Goal: Task Accomplishment & Management: Use online tool/utility

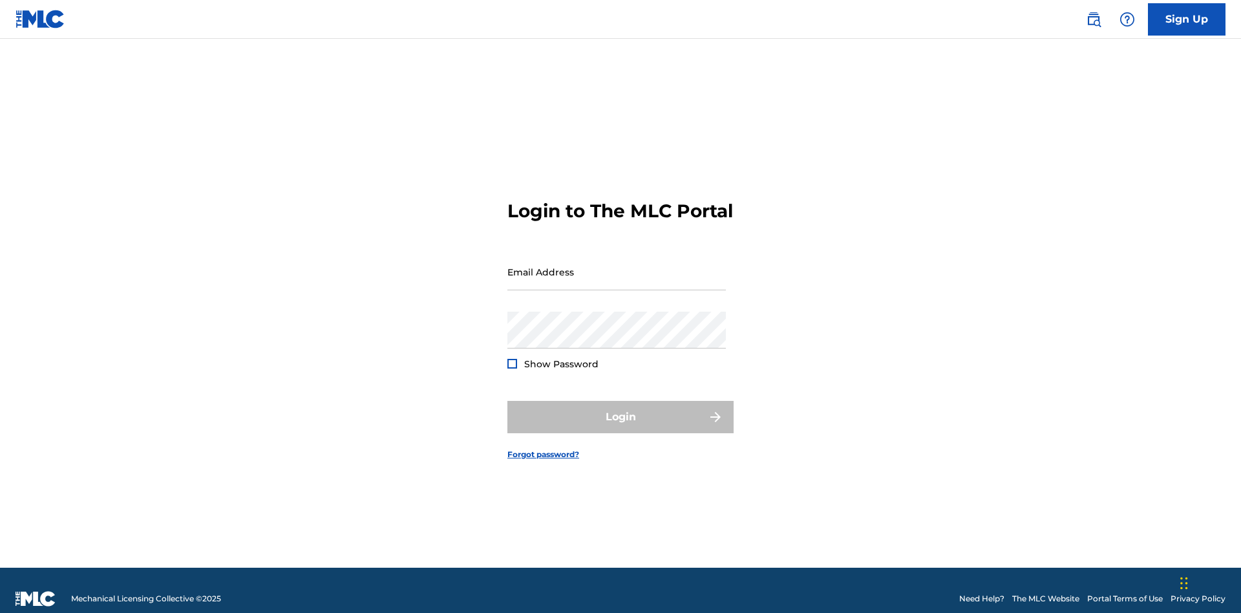
scroll to position [17, 0]
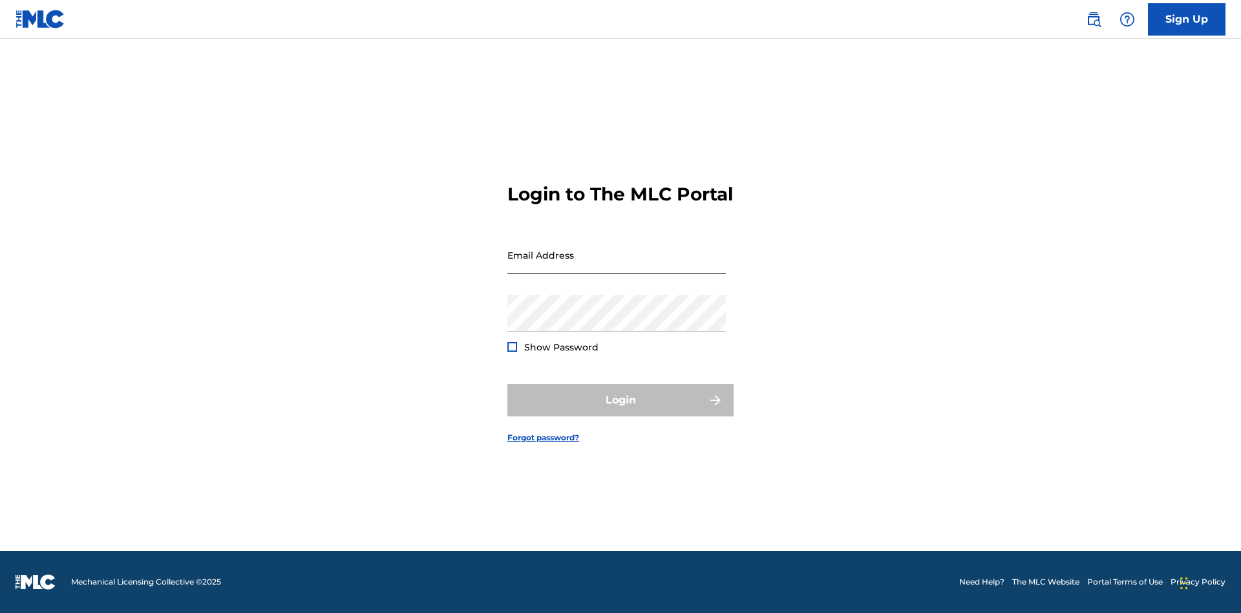
click at [617, 266] on input "Email Address" at bounding box center [616, 255] width 219 height 37
type input "[PERSON_NAME][EMAIL_ADDRESS][PERSON_NAME][DOMAIN_NAME]"
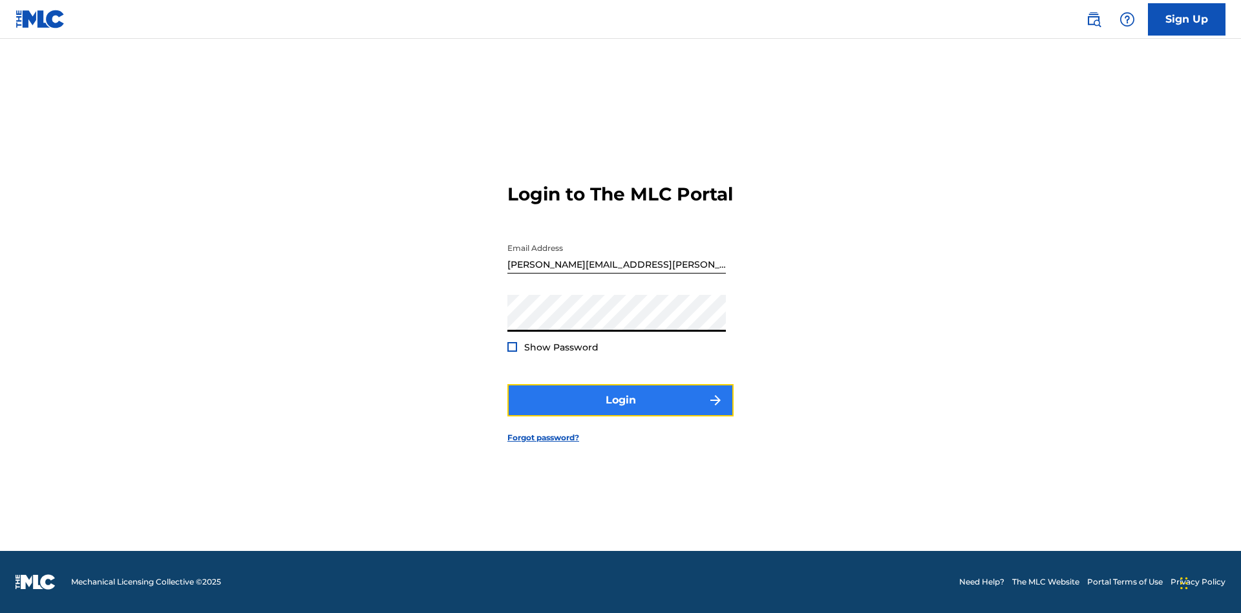
click at [621, 411] on button "Login" at bounding box center [620, 400] width 226 height 32
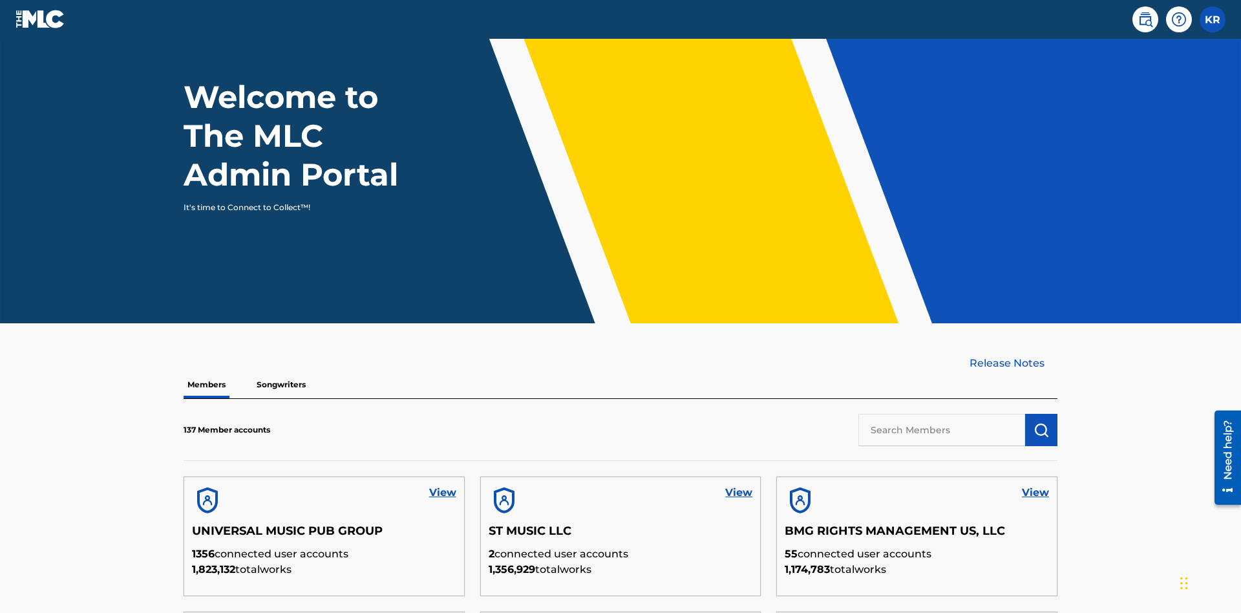
scroll to position [391, 0]
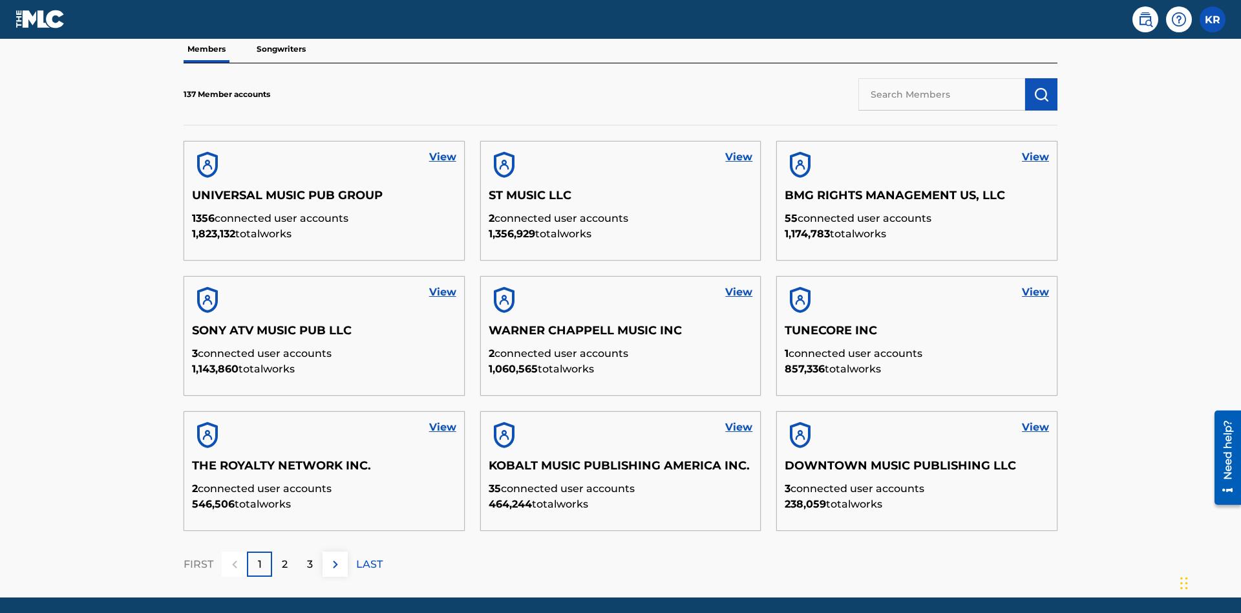
click at [942, 94] on input "text" at bounding box center [942, 94] width 167 height 32
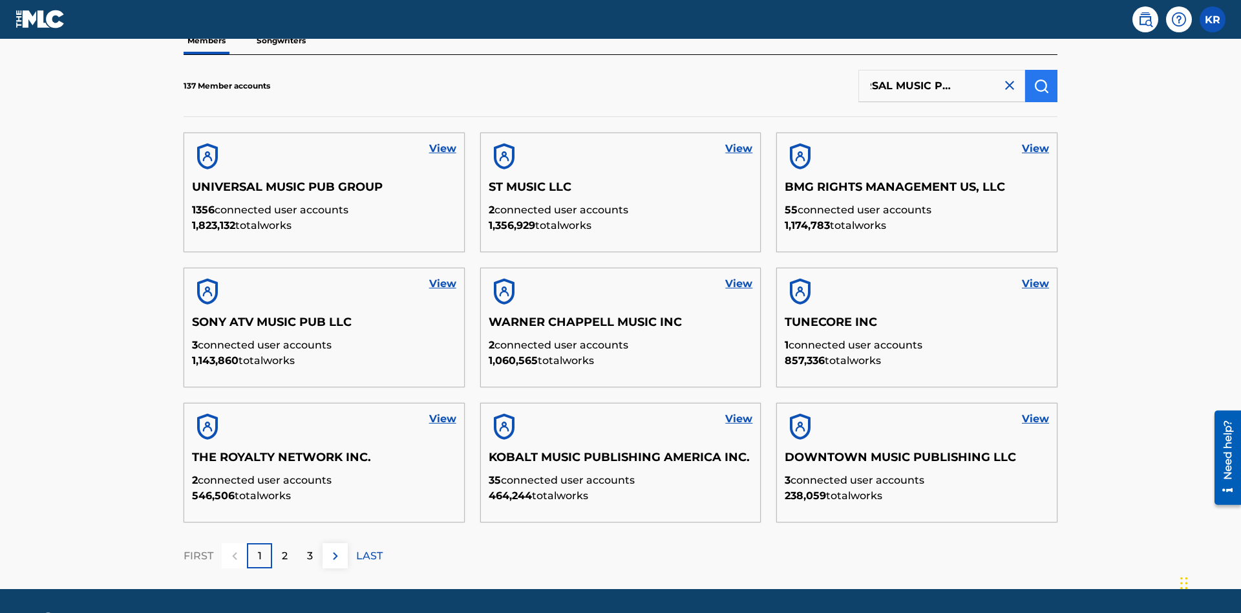
type input "UNIVERSAL MUSIC PUB GROUP"
click at [1041, 85] on img "submit" at bounding box center [1042, 86] width 16 height 16
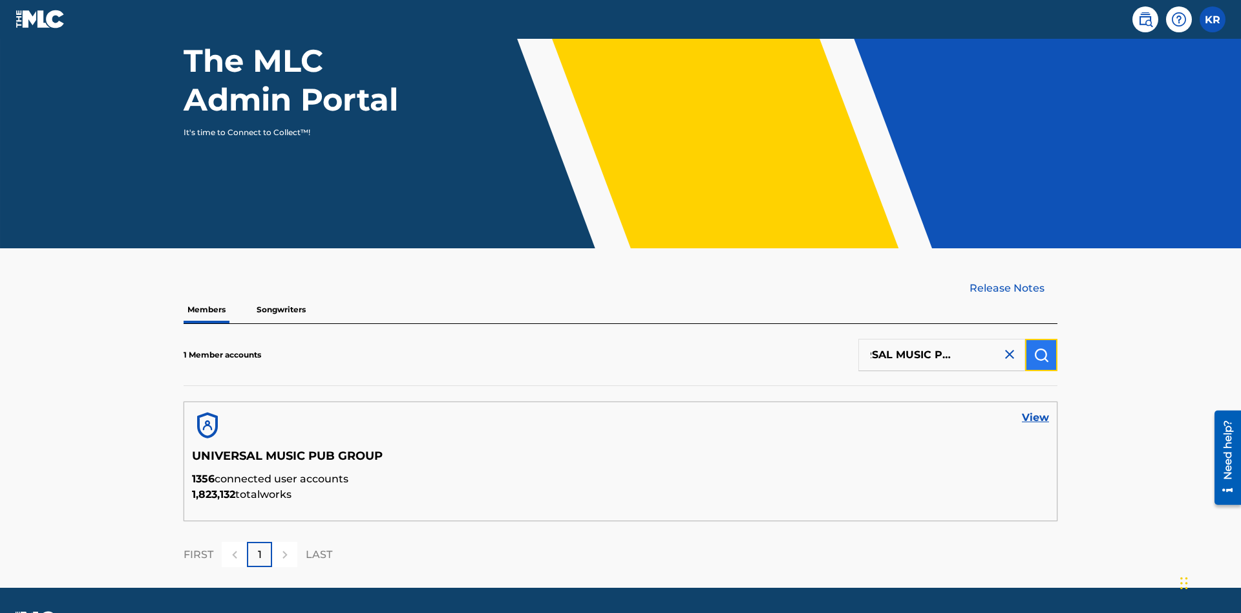
scroll to position [167, 0]
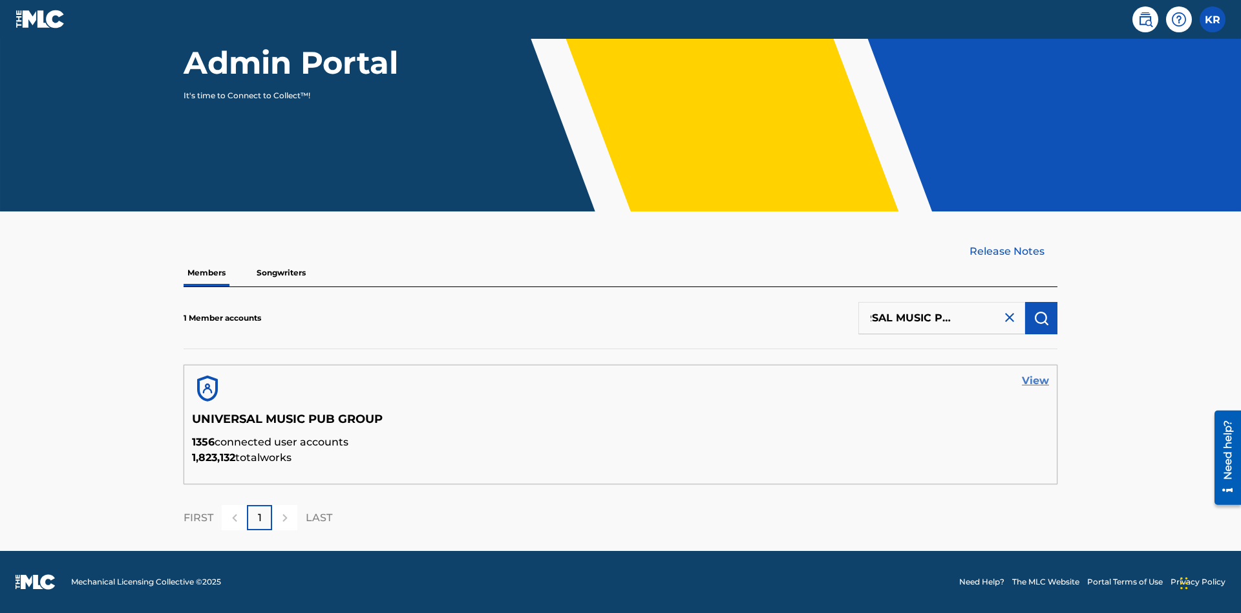
click at [1036, 381] on link "View" at bounding box center [1035, 381] width 27 height 16
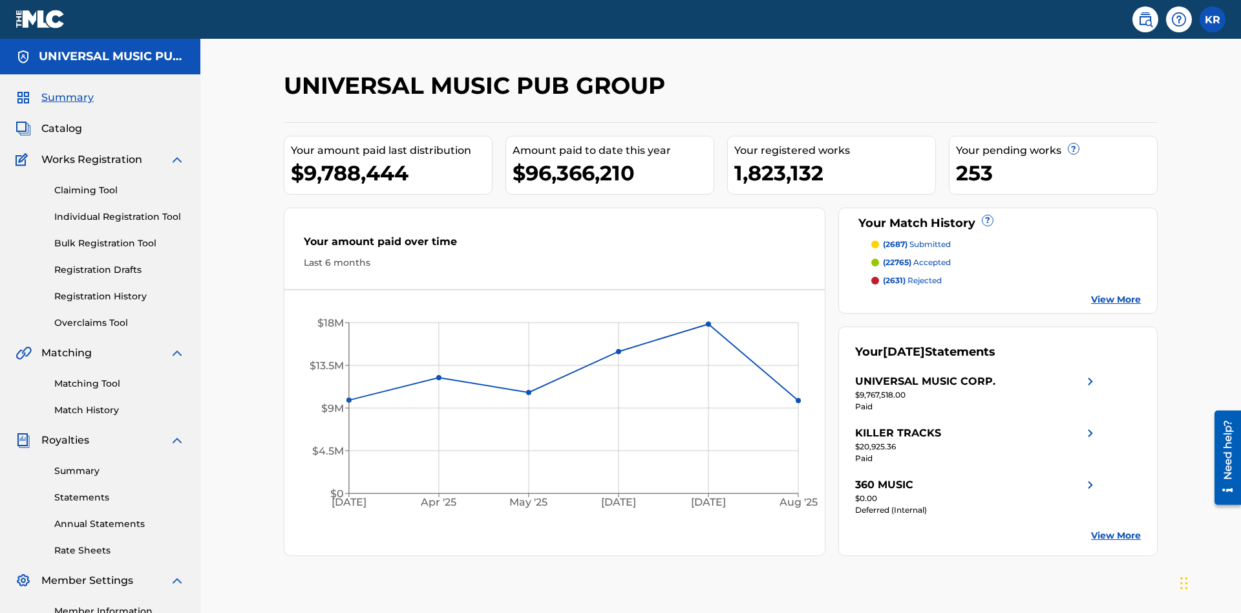
scroll to position [133, 0]
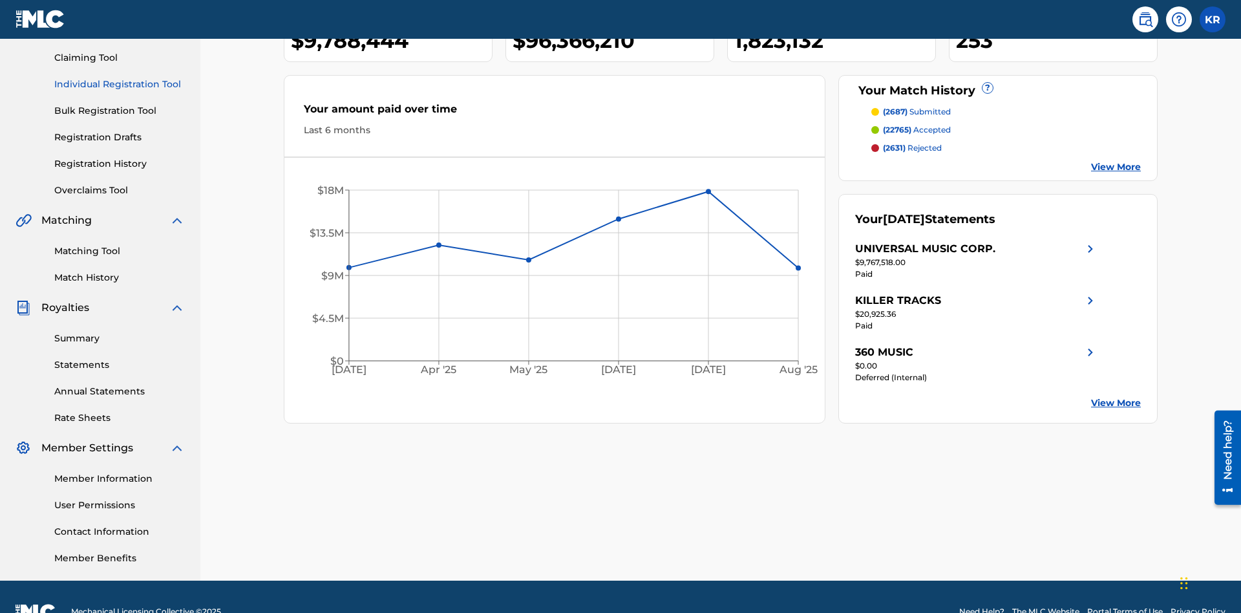
click at [120, 84] on link "Individual Registration Tool" at bounding box center [119, 85] width 131 height 14
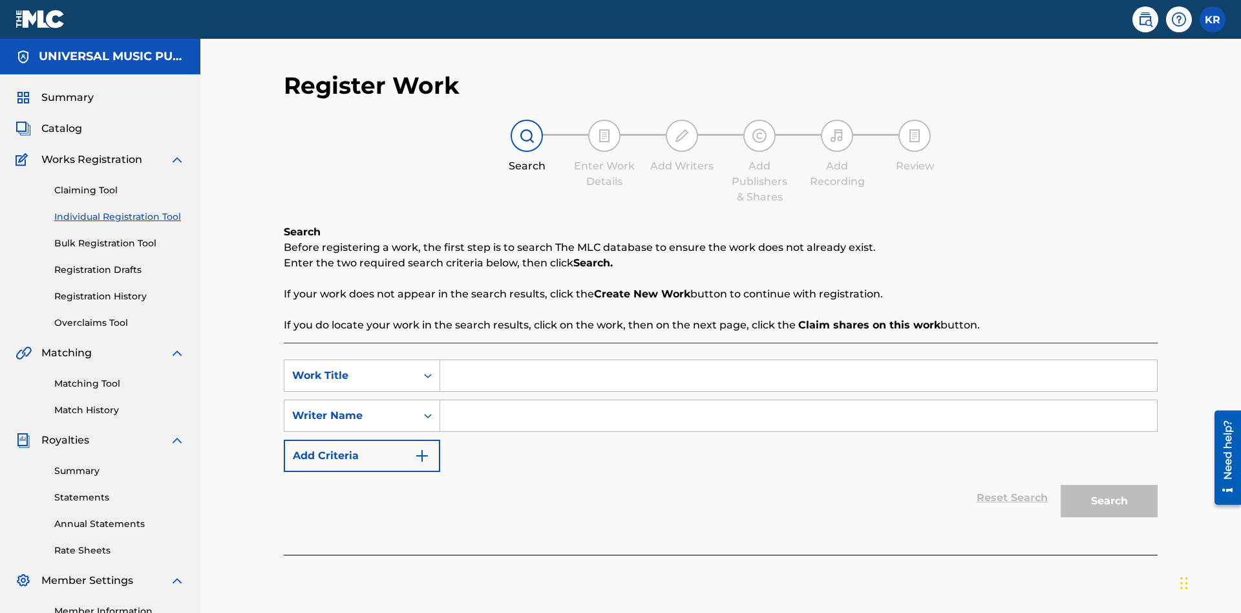
scroll to position [162, 0]
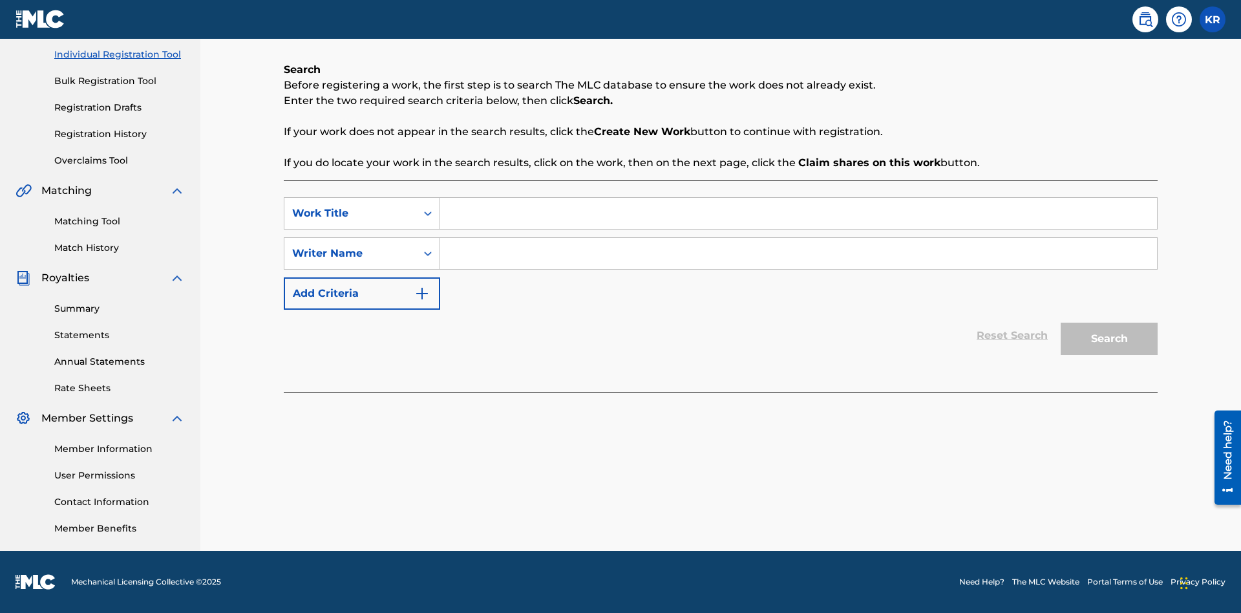
click at [798, 213] on input "Search Form" at bounding box center [798, 213] width 717 height 31
type input "Saved Work"
click at [798, 253] on input "Search Form" at bounding box center [798, 253] width 717 height 31
type input "Test Name"
click at [1109, 339] on button "Search" at bounding box center [1109, 339] width 97 height 32
